Goal: Task Accomplishment & Management: Manage account settings

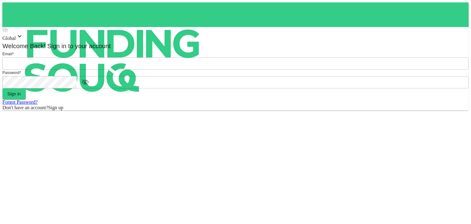
click at [224, 70] on input "email" at bounding box center [235, 63] width 467 height 12
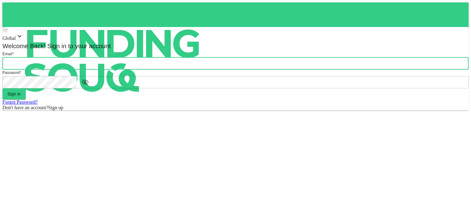
type input "[PERSON_NAME][EMAIL_ADDRESS][DOMAIN_NAME]"
click at [26, 99] on button "Sign in" at bounding box center [13, 93] width 23 height 11
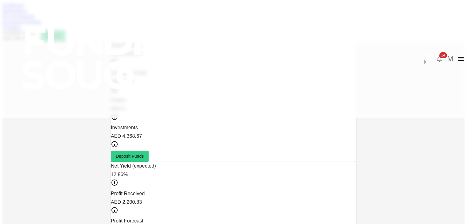
click at [439, 52] on span "14" at bounding box center [443, 55] width 8 height 6
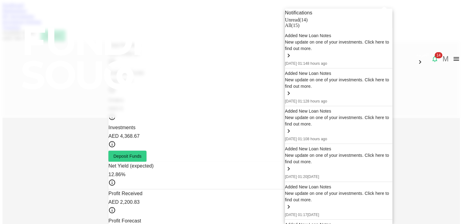
click at [140, 33] on div at bounding box center [233, 112] width 467 height 224
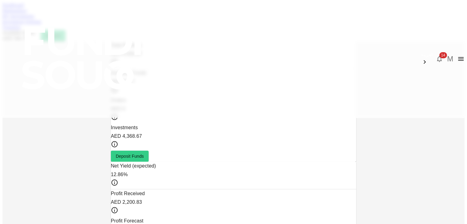
click at [140, 33] on div "Notifications Unread ( 14 ) All ( 15 ) Added New Loan Notes New update on one o…" at bounding box center [233, 112] width 467 height 224
click at [34, 19] on link "My Investments" at bounding box center [18, 16] width 32 height 5
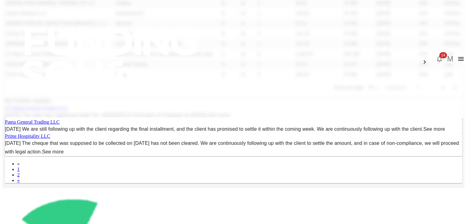
scroll to position [115, 0]
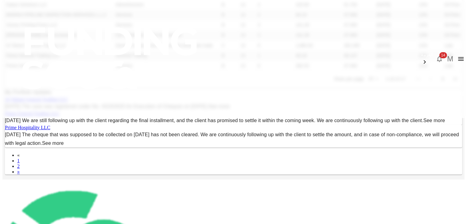
click at [314, 169] on body "العربية 14 M Dashboard Marketplace My Investments Investment Settings Transfers…" at bounding box center [233, 135] width 462 height 496
click at [312, 189] on li "25" at bounding box center [316, 190] width 18 height 11
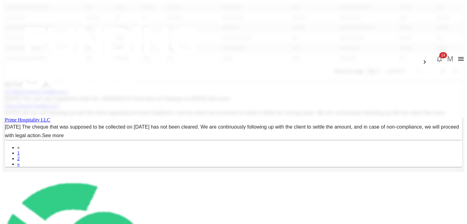
type input "25"
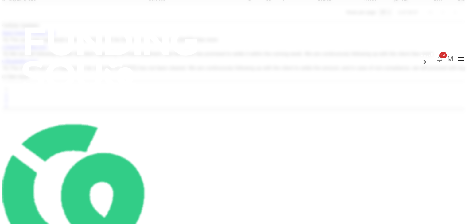
scroll to position [252, 0]
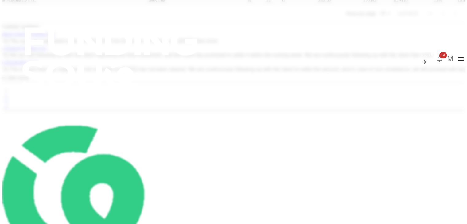
click at [218, 44] on link "See more" at bounding box center [207, 40] width 22 height 5
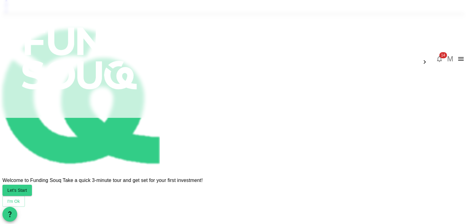
scroll to position [818, 0]
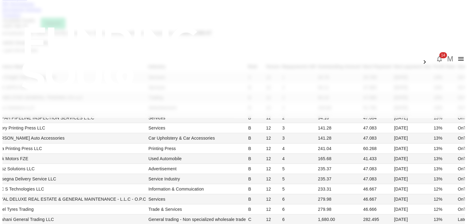
scroll to position [0, 0]
